Goal: Task Accomplishment & Management: Manage account settings

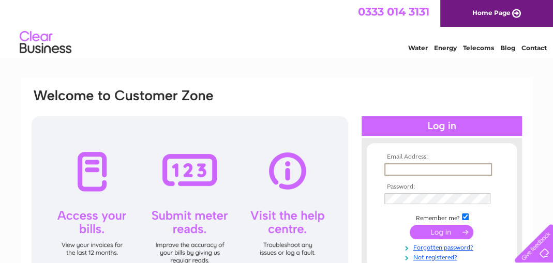
click at [390, 169] on input "text" at bounding box center [438, 169] width 108 height 12
type input "david.martin@meadowgaragecrieff.co.uk"
click at [466, 218] on input "checkbox" at bounding box center [465, 216] width 7 height 7
checkbox input "false"
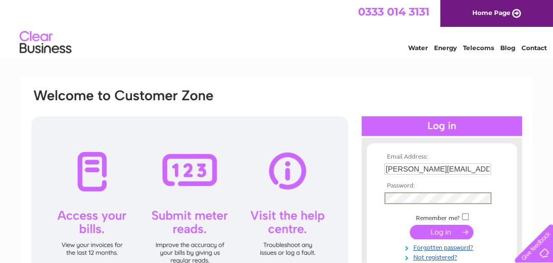
click at [441, 229] on input "submit" at bounding box center [441, 232] width 64 height 14
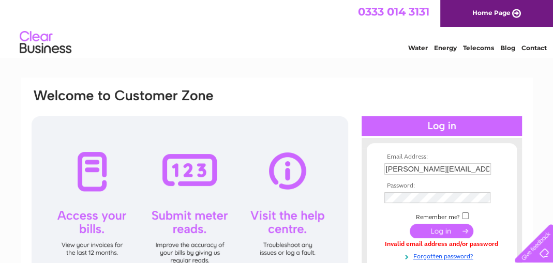
click at [465, 214] on input "checkbox" at bounding box center [465, 215] width 7 height 7
checkbox input "true"
click at [433, 254] on link "Forgotten password?" at bounding box center [442, 256] width 117 height 10
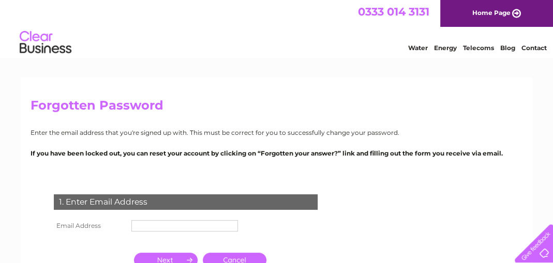
scroll to position [52, 0]
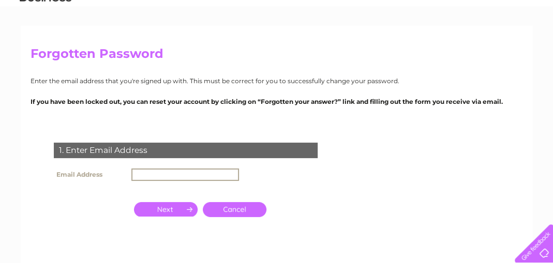
click at [144, 175] on input "text" at bounding box center [185, 175] width 108 height 12
type input "[PERSON_NAME][EMAIL_ADDRESS][PERSON_NAME][DOMAIN_NAME]"
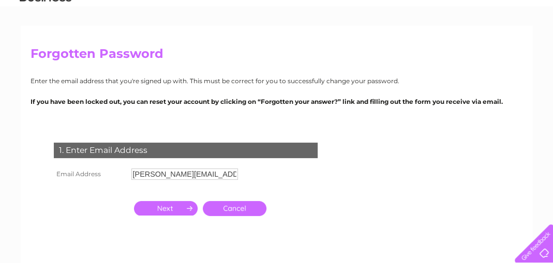
click at [161, 210] on input "button" at bounding box center [166, 208] width 64 height 14
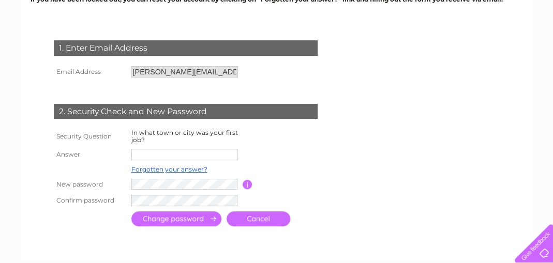
scroll to position [155, 0]
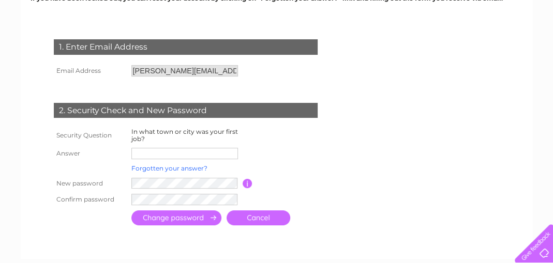
click at [154, 169] on link "Forgotten your answer?" at bounding box center [169, 168] width 76 height 8
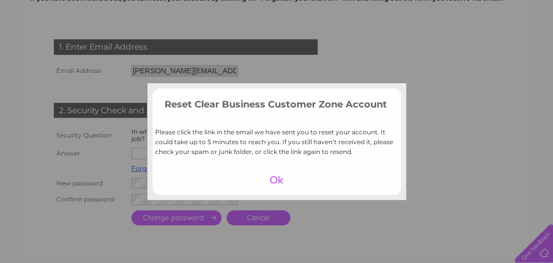
click at [273, 178] on div at bounding box center [277, 180] width 64 height 14
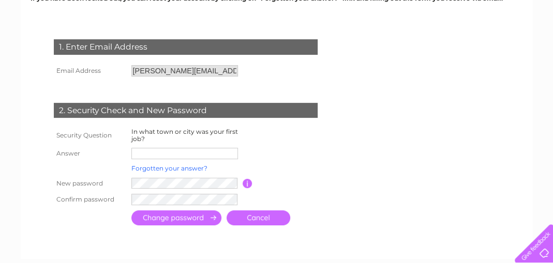
click at [142, 166] on link "Forgotten your answer?" at bounding box center [169, 168] width 76 height 8
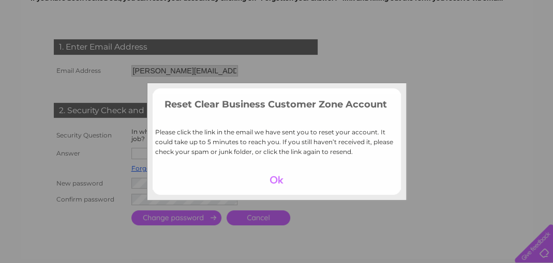
click at [268, 177] on div at bounding box center [277, 180] width 64 height 14
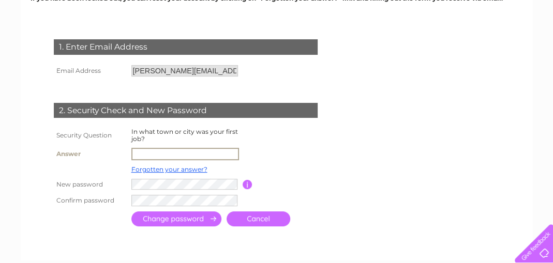
click at [135, 152] on input "text" at bounding box center [185, 154] width 108 height 12
type input "Perth"
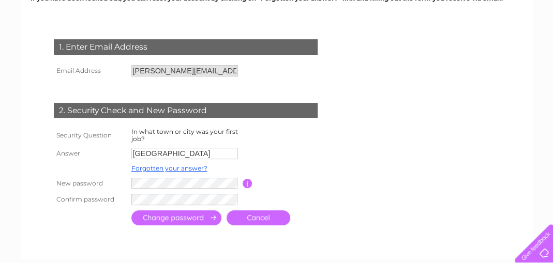
click at [168, 217] on input "submit" at bounding box center [176, 217] width 90 height 15
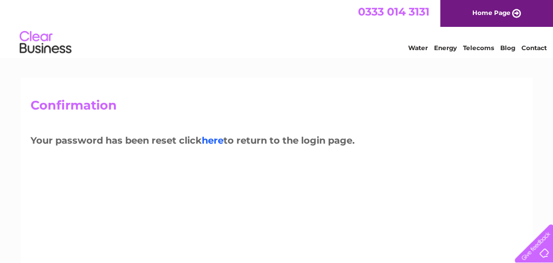
click at [216, 140] on link "here" at bounding box center [213, 140] width 22 height 11
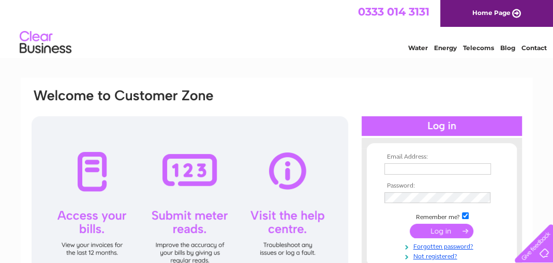
click at [393, 166] on input "text" at bounding box center [437, 168] width 106 height 11
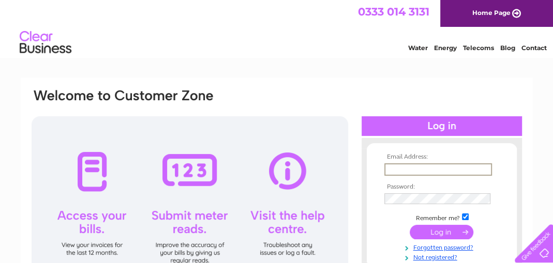
type input "david.martin@meadowgaragecrieff.co.uk"
click at [439, 232] on input "submit" at bounding box center [441, 232] width 64 height 14
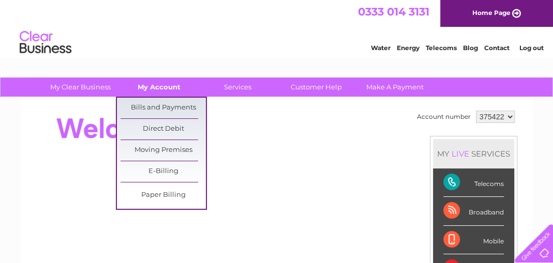
click at [160, 85] on link "My Account" at bounding box center [158, 87] width 85 height 19
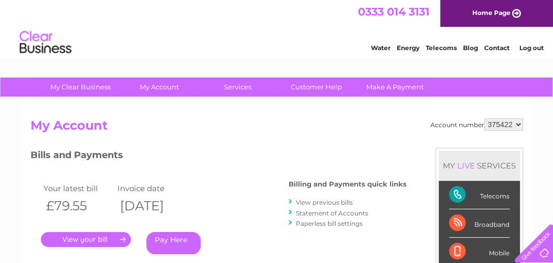
scroll to position [52, 0]
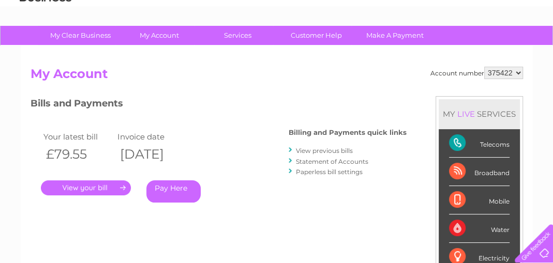
click at [87, 186] on link "." at bounding box center [86, 187] width 90 height 15
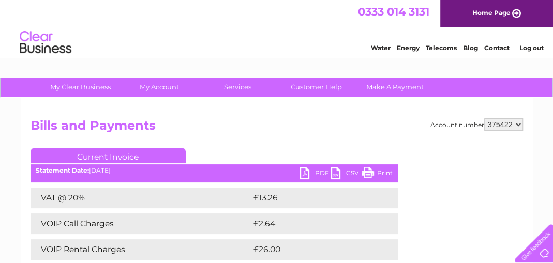
click at [307, 172] on link "PDF" at bounding box center [314, 174] width 31 height 15
